Goal: Task Accomplishment & Management: Complete application form

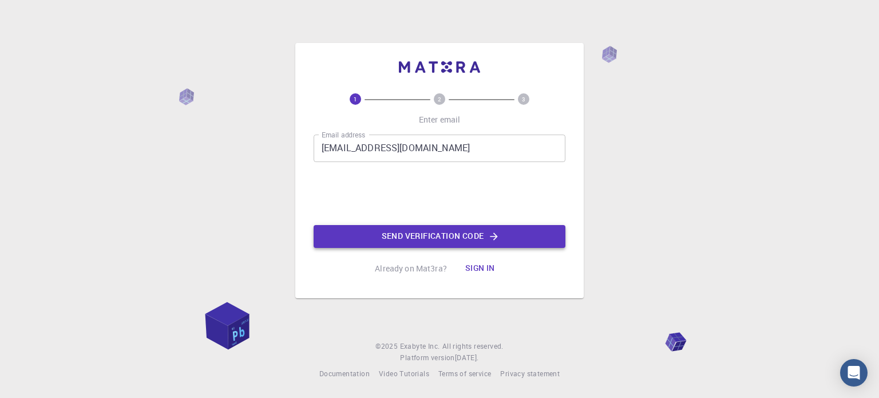
click at [419, 246] on button "Send verification code" at bounding box center [440, 236] width 252 height 23
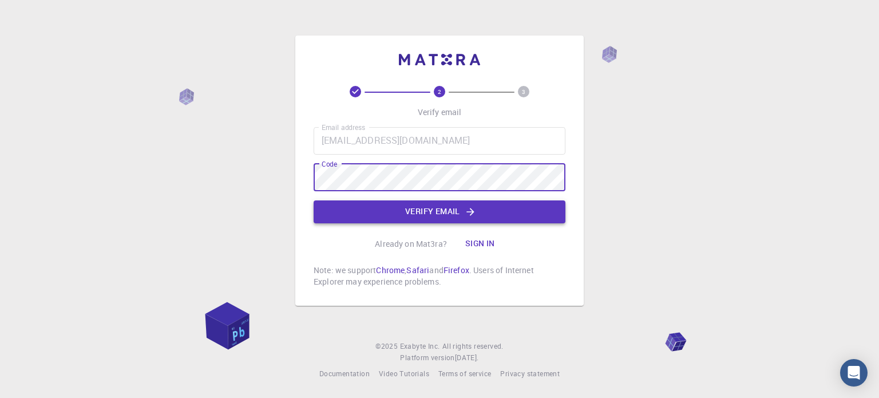
click at [450, 215] on button "Verify email" at bounding box center [440, 211] width 252 height 23
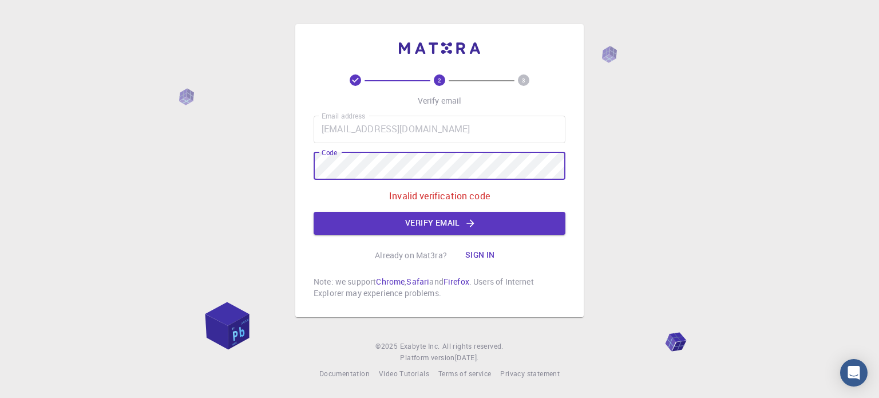
click at [242, 169] on div "2 3 Verify email Email address [EMAIL_ADDRESS][DOMAIN_NAME] Email address Code …" at bounding box center [439, 199] width 879 height 398
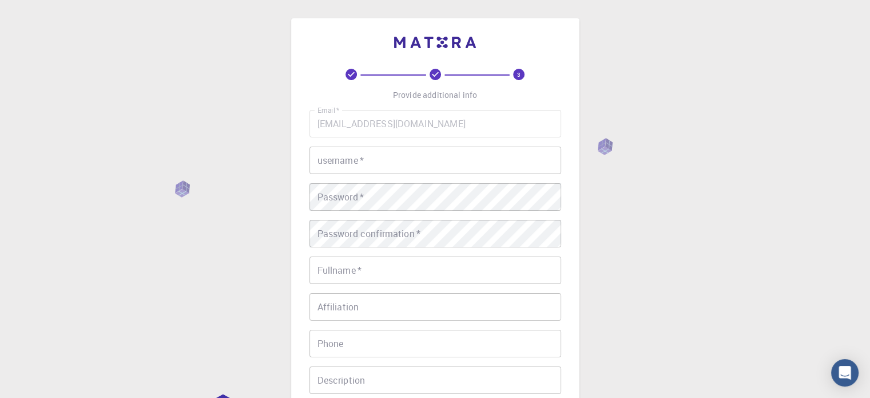
click at [346, 158] on input "username   *" at bounding box center [436, 159] width 252 height 27
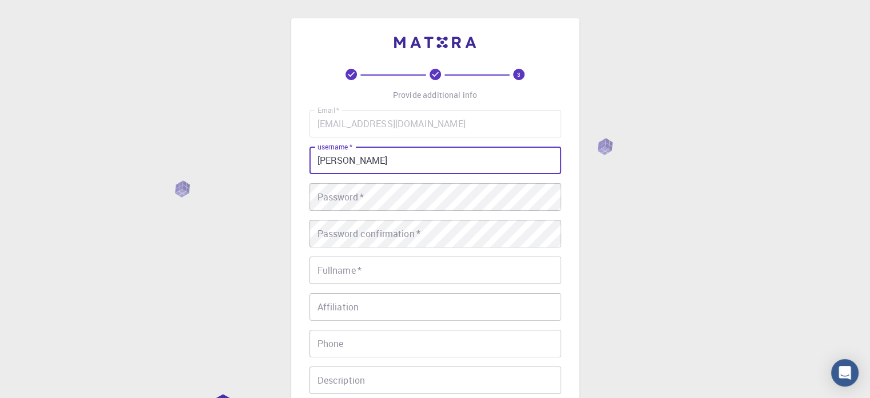
type input "[PERSON_NAME]"
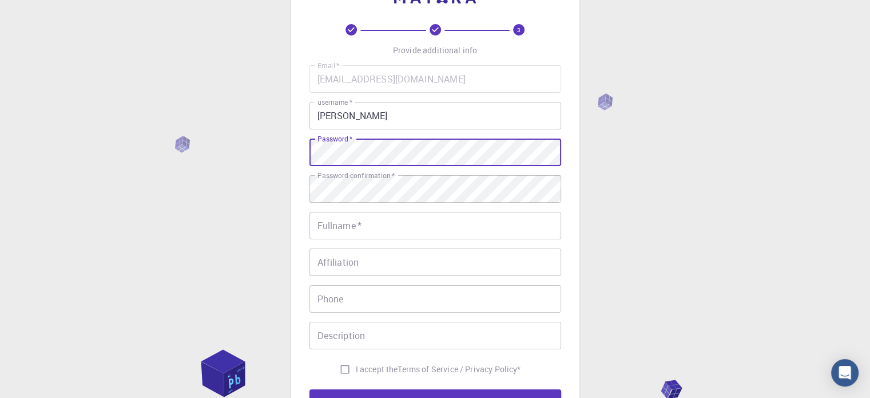
scroll to position [57, 0]
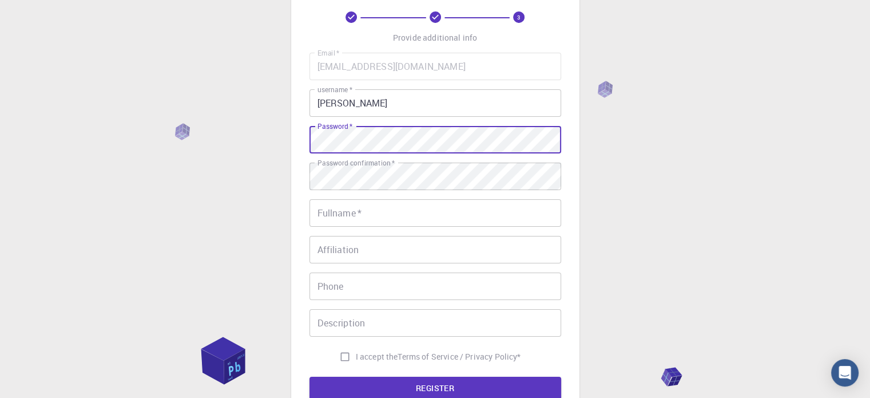
click at [332, 272] on input "Phone" at bounding box center [436, 285] width 252 height 27
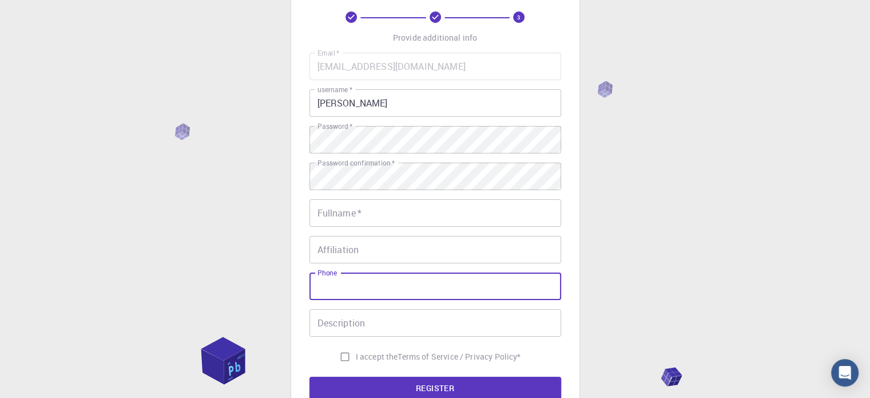
scroll to position [114, 0]
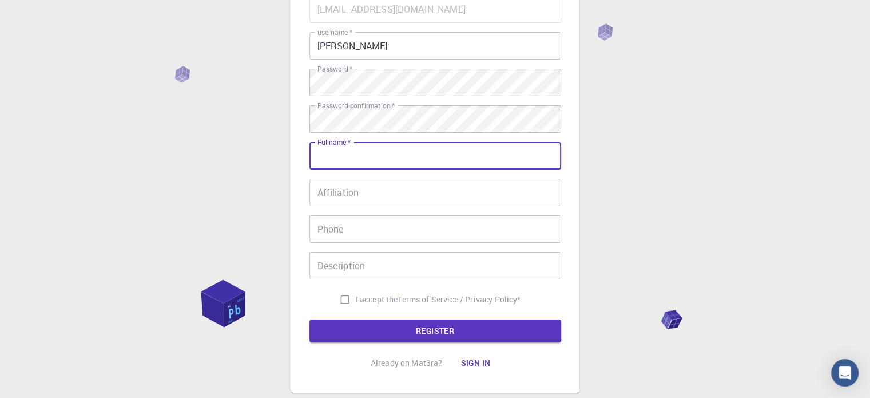
click at [333, 157] on input "Fullname   *" at bounding box center [436, 155] width 252 height 27
type input "[PERSON_NAME]"
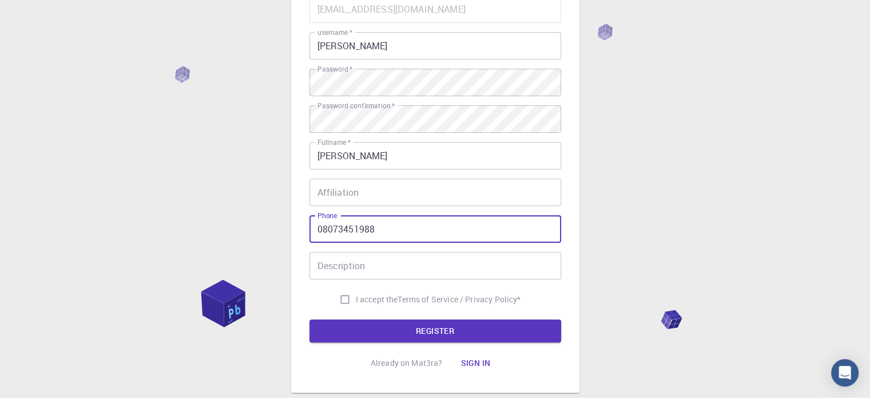
click at [322, 232] on input "08073451988" at bounding box center [436, 228] width 252 height 27
type input "8073451988"
click at [342, 297] on input "I accept the Terms of Service / Privacy Policy *" at bounding box center [345, 299] width 22 height 22
checkbox input "true"
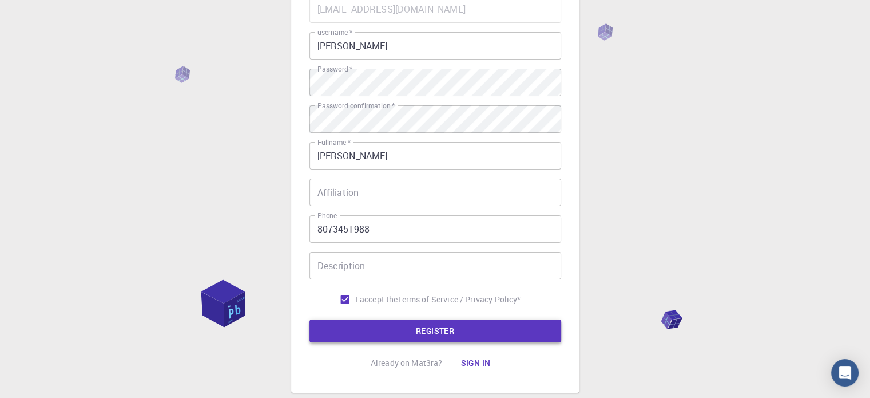
click at [395, 331] on button "REGISTER" at bounding box center [436, 330] width 252 height 23
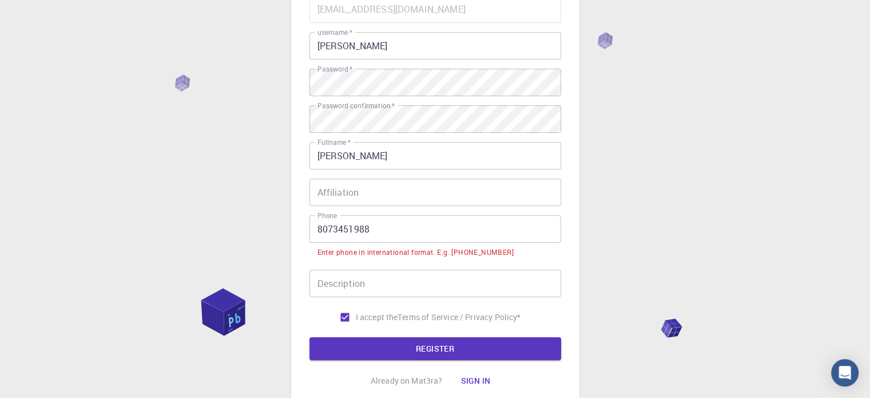
click at [316, 231] on input "8073451988" at bounding box center [436, 228] width 252 height 27
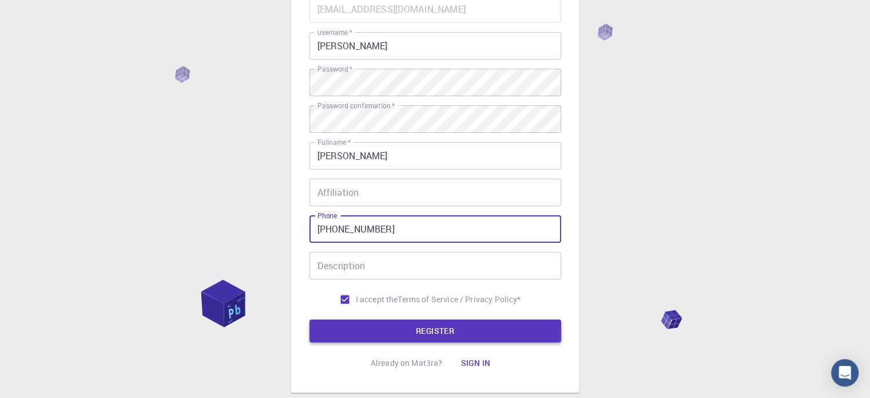
click at [455, 338] on button "REGISTER" at bounding box center [436, 330] width 252 height 23
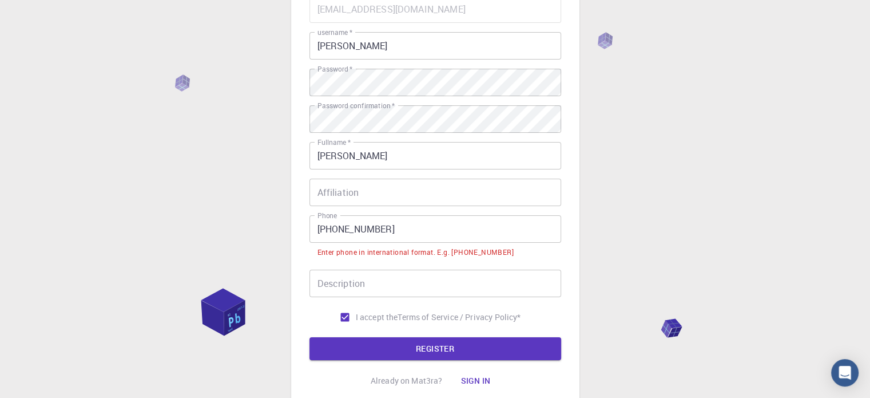
click at [335, 229] on input "[PHONE_NUMBER]" at bounding box center [436, 228] width 252 height 27
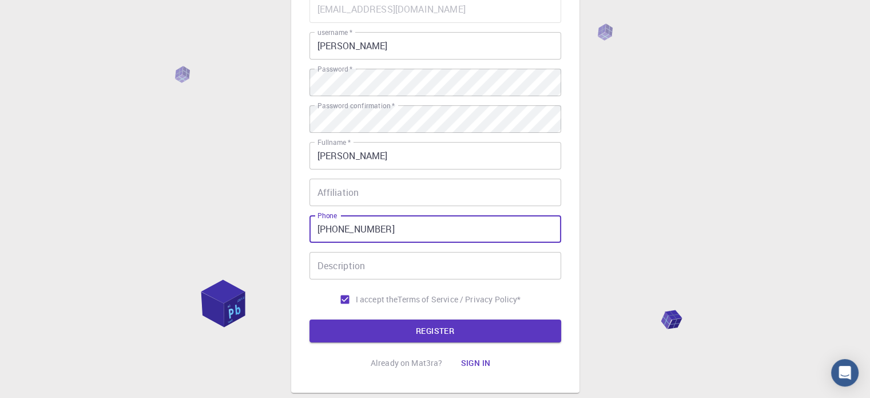
type input "[PHONE_NUMBER]"
click at [310, 319] on button "REGISTER" at bounding box center [436, 330] width 252 height 23
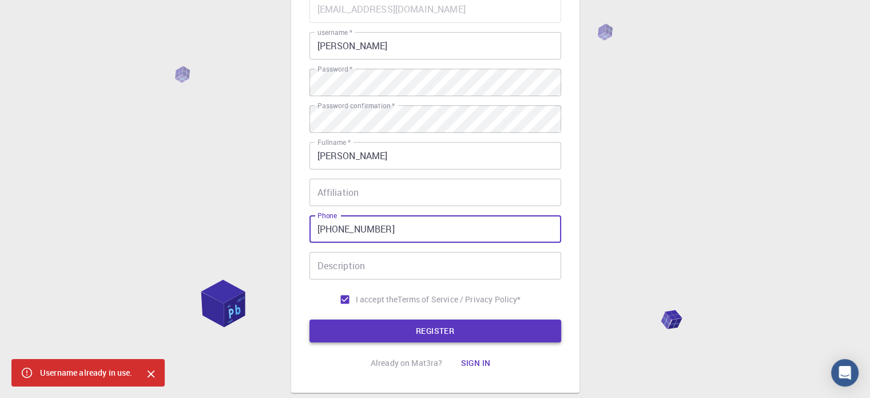
click at [423, 333] on button "REGISTER" at bounding box center [436, 330] width 252 height 23
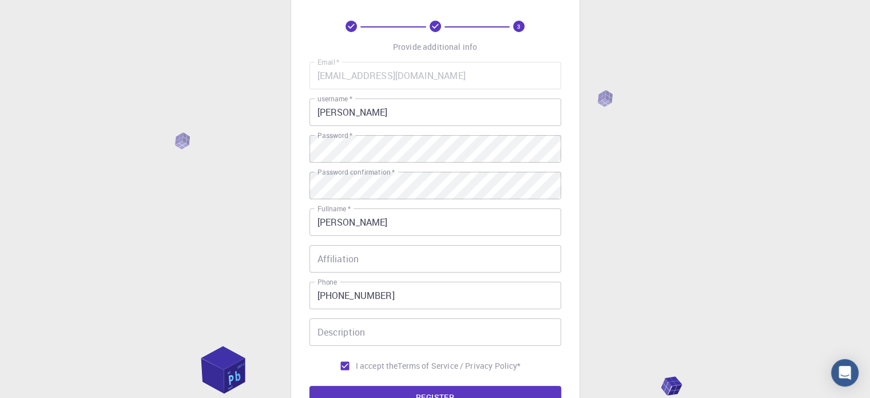
scroll to position [0, 0]
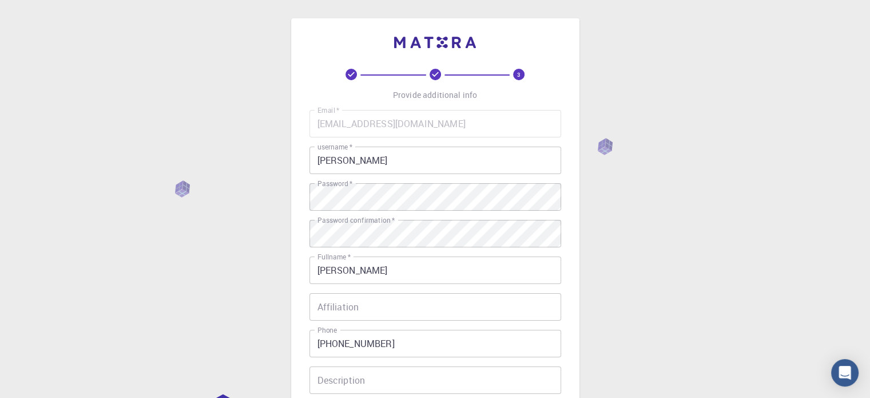
click at [347, 161] on input "[PERSON_NAME]" at bounding box center [436, 159] width 252 height 27
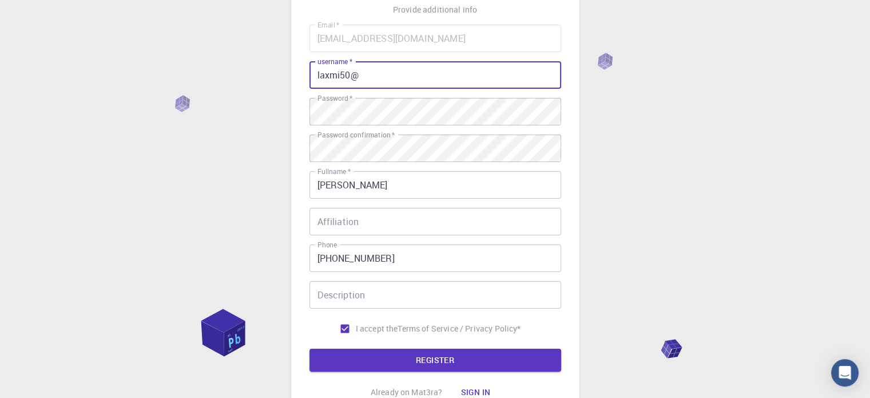
scroll to position [184, 0]
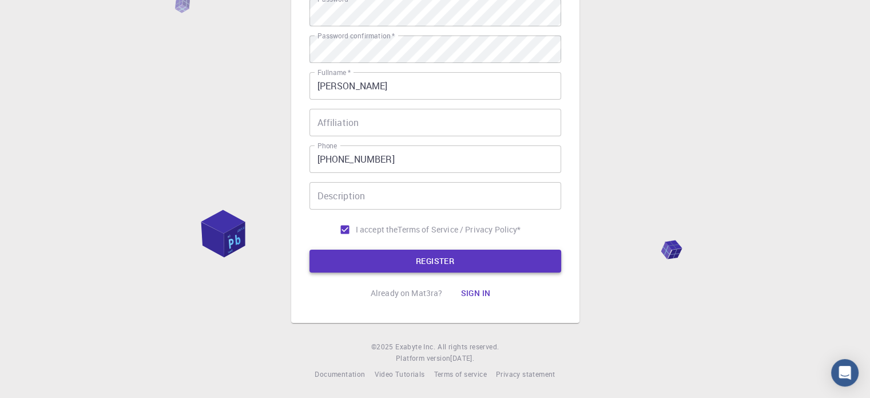
click at [426, 259] on button "REGISTER" at bounding box center [436, 260] width 252 height 23
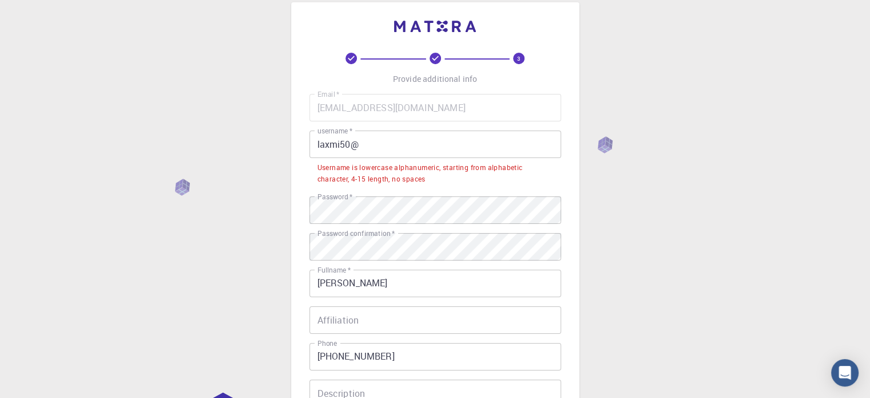
scroll to position [13, 0]
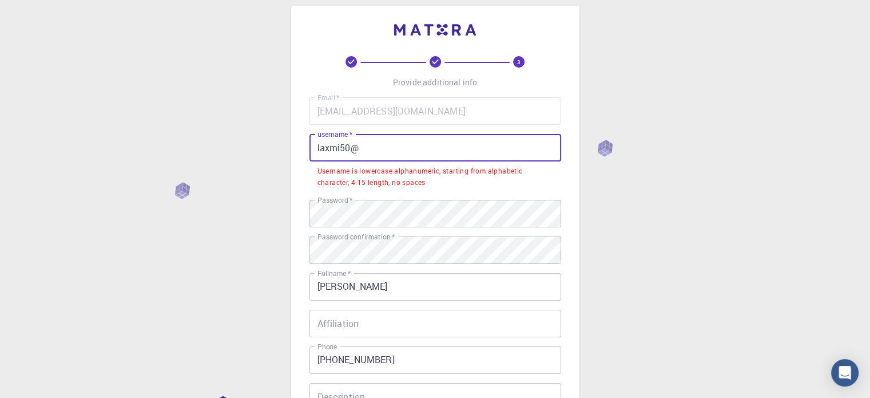
drag, startPoint x: 367, startPoint y: 148, endPoint x: 140, endPoint y: 146, distance: 227.2
click at [145, 147] on div "3 Provide additional info Email   * [EMAIL_ADDRESS][DOMAIN_NAME] Email   * user…" at bounding box center [435, 293] width 870 height 612
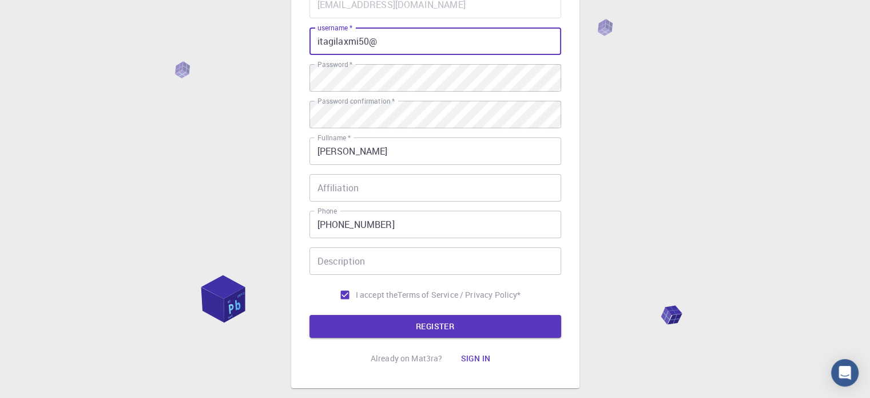
scroll to position [184, 0]
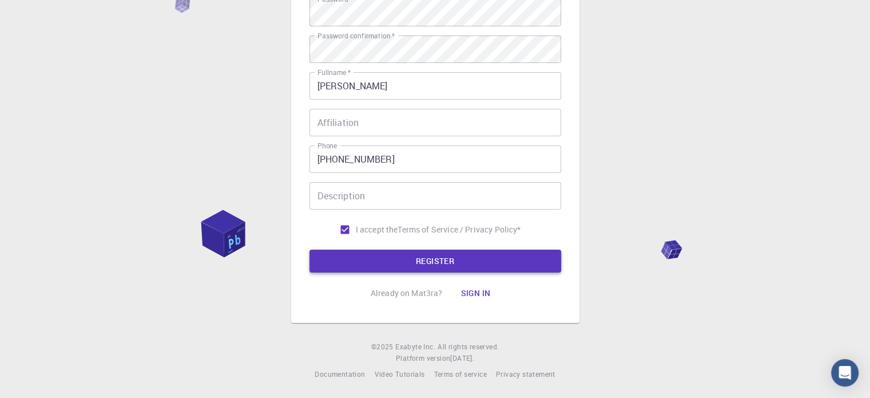
click at [437, 259] on button "REGISTER" at bounding box center [436, 260] width 252 height 23
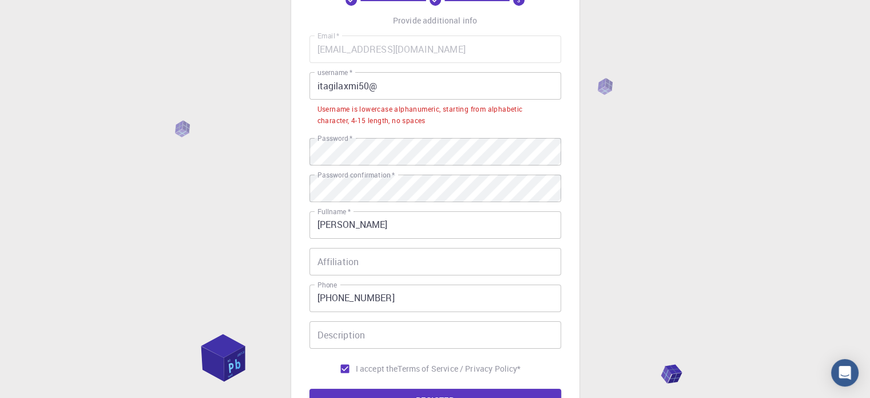
scroll to position [0, 0]
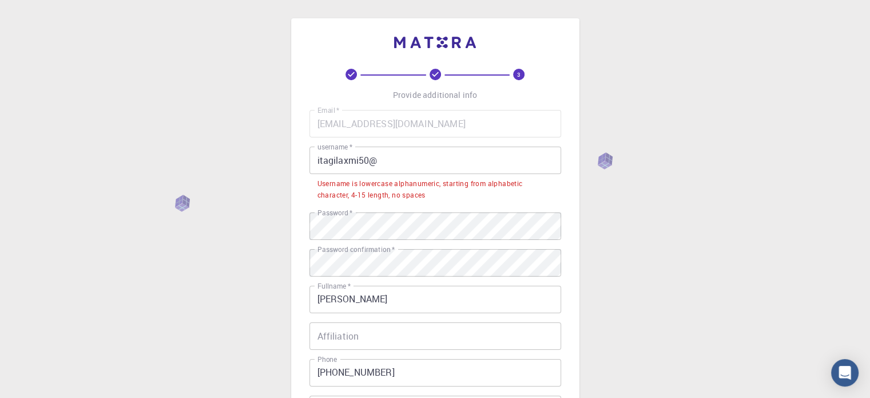
click at [379, 160] on input "itagilaxmi50@" at bounding box center [436, 159] width 252 height 27
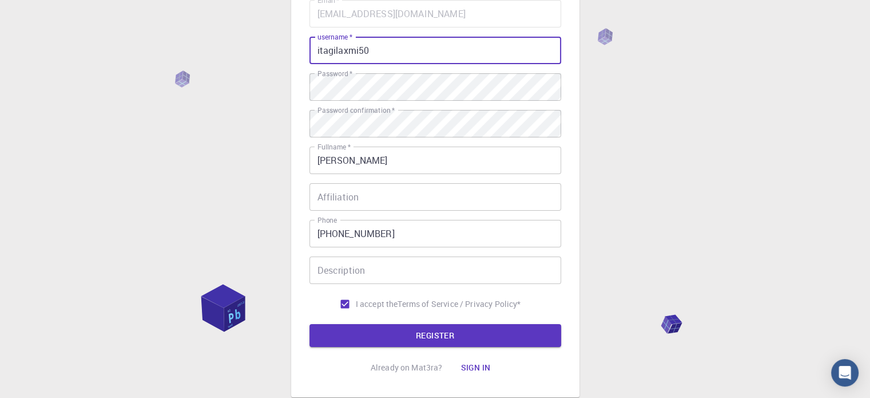
scroll to position [184, 0]
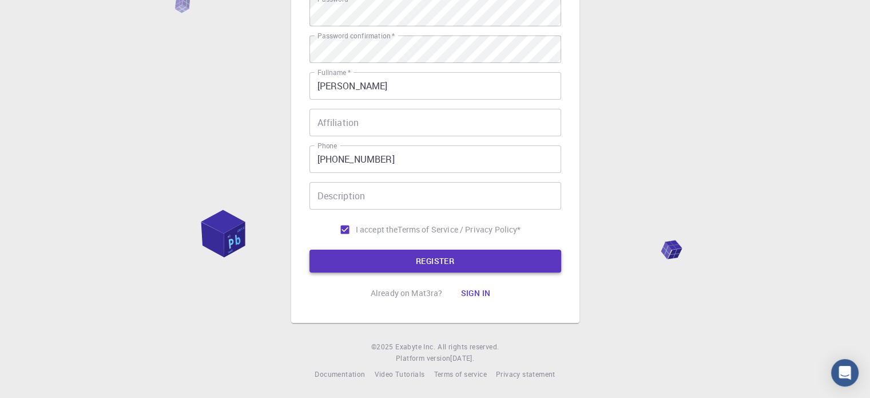
type input "itagilaxmi50"
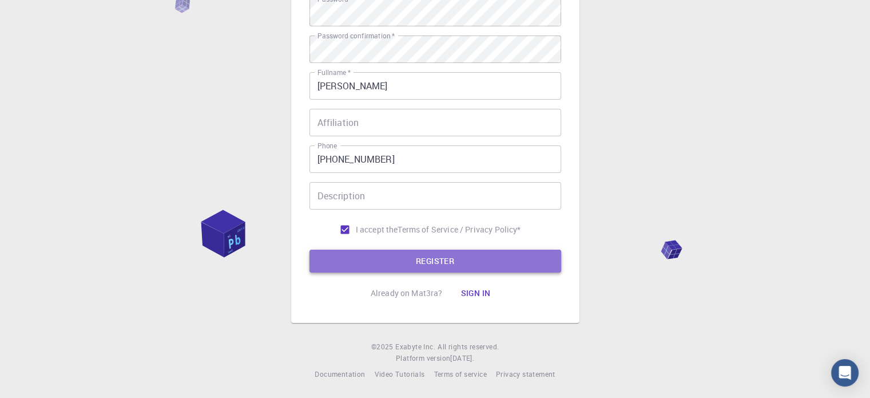
click at [455, 264] on button "REGISTER" at bounding box center [436, 260] width 252 height 23
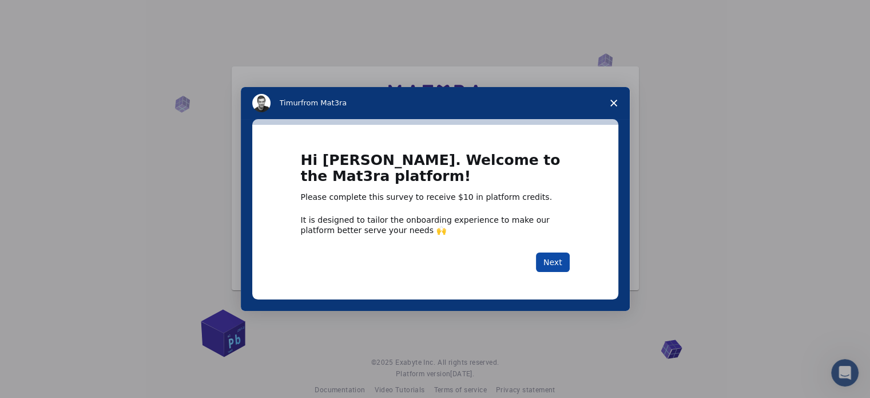
click at [556, 260] on button "Next" at bounding box center [553, 261] width 34 height 19
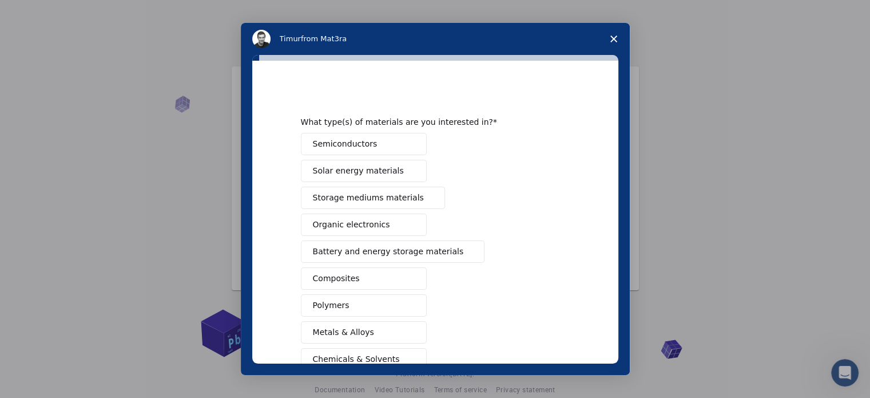
click at [612, 35] on icon "Close survey" at bounding box center [614, 38] width 7 height 7
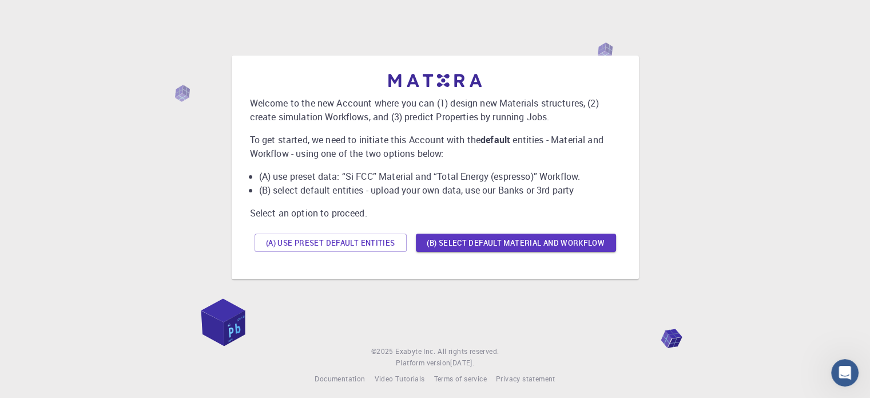
scroll to position [16, 0]
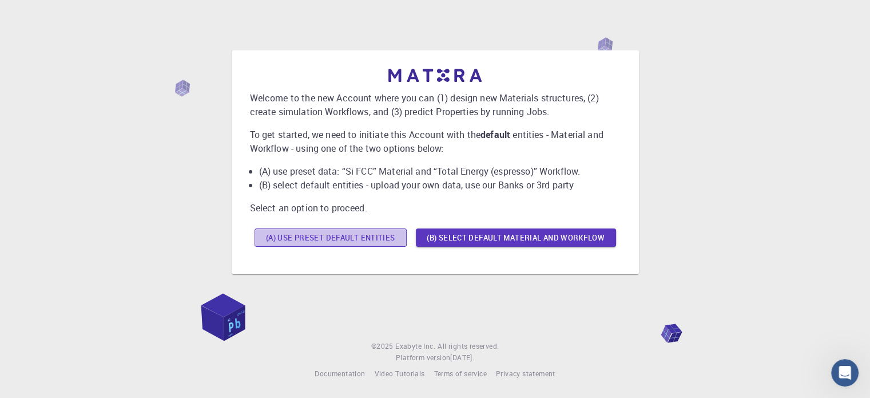
click at [340, 240] on button "(A) Use preset default entities" at bounding box center [331, 237] width 152 height 18
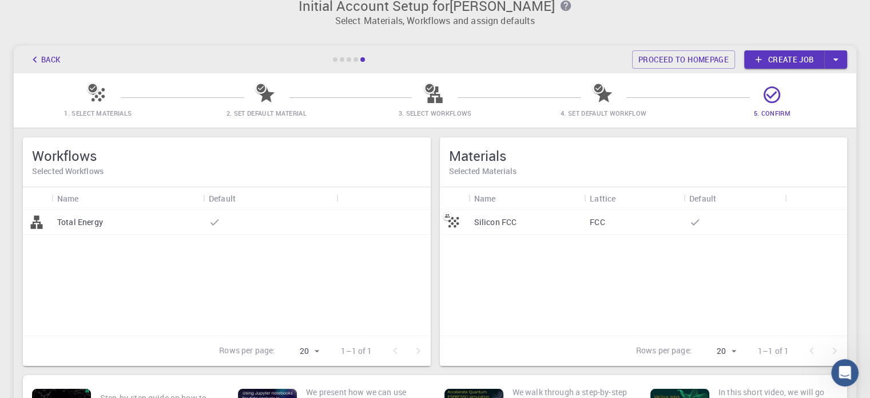
click at [785, 56] on link "Create job" at bounding box center [784, 59] width 80 height 18
